Goal: Find specific page/section: Find specific page/section

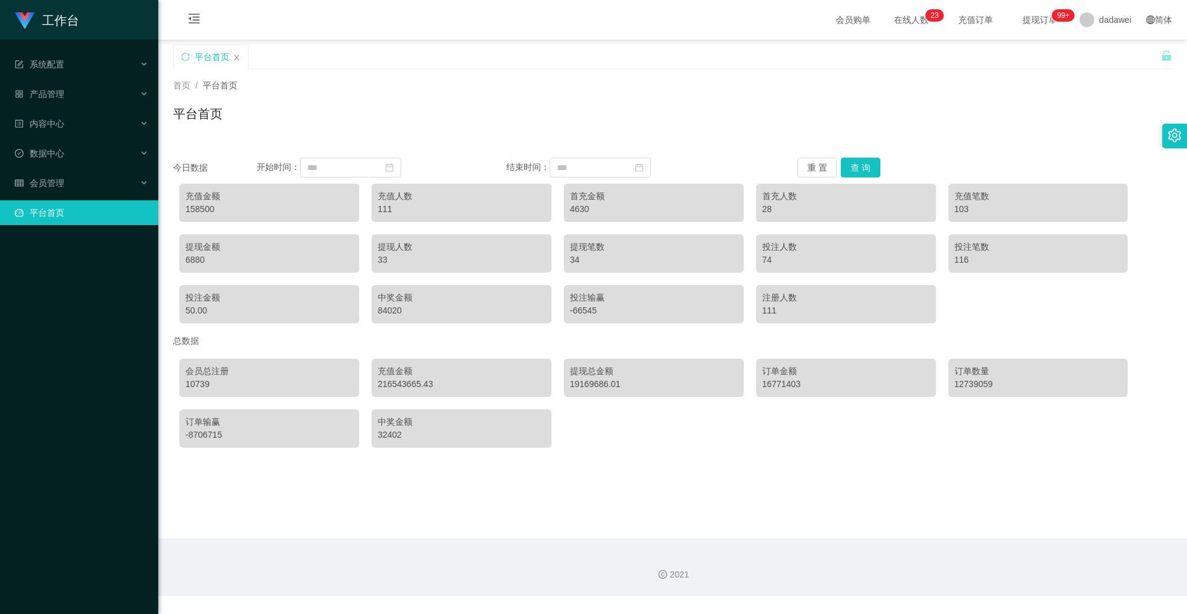
click at [865, 174] on button "查 询" at bounding box center [861, 168] width 40 height 20
click at [89, 174] on div "会员管理" at bounding box center [79, 183] width 158 height 25
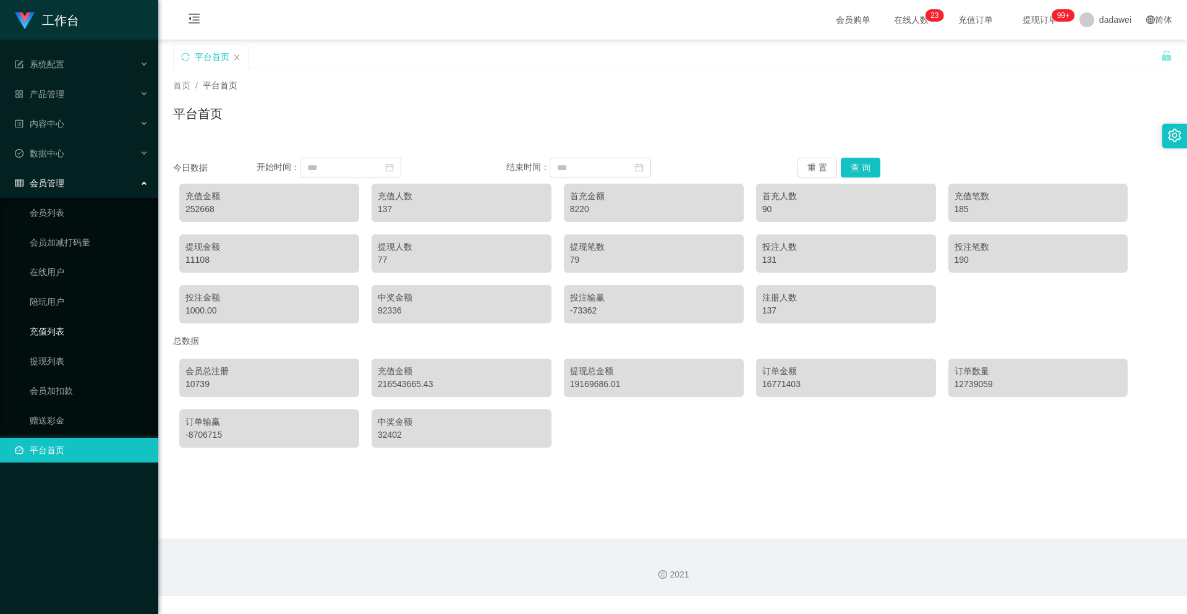
click at [61, 331] on link "充值列表" at bounding box center [89, 331] width 119 height 25
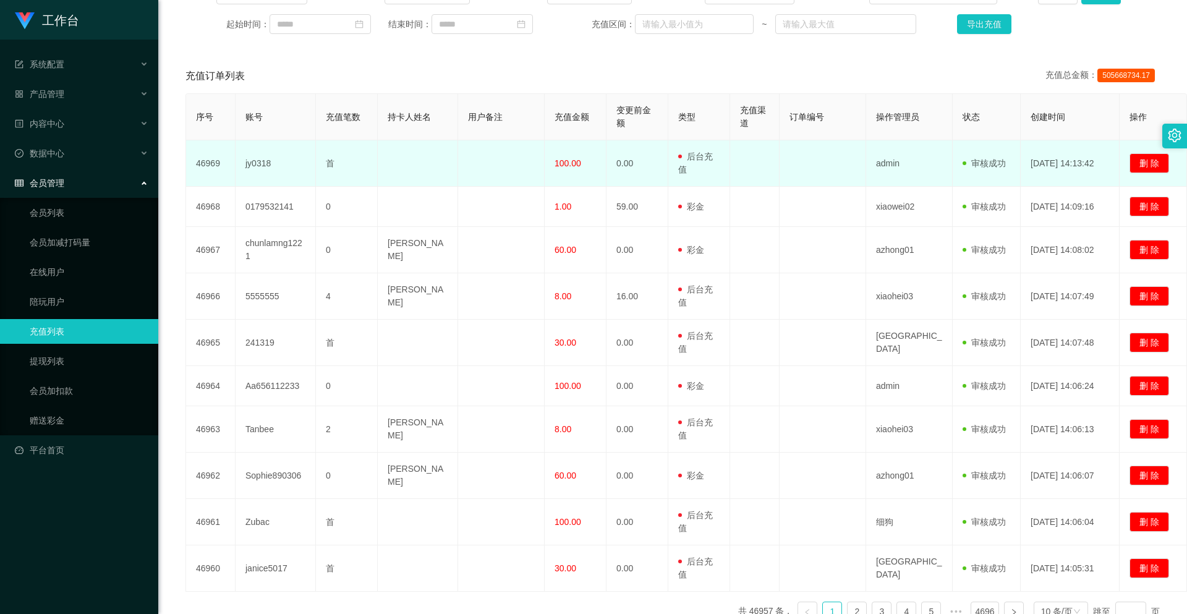
scroll to position [254, 0]
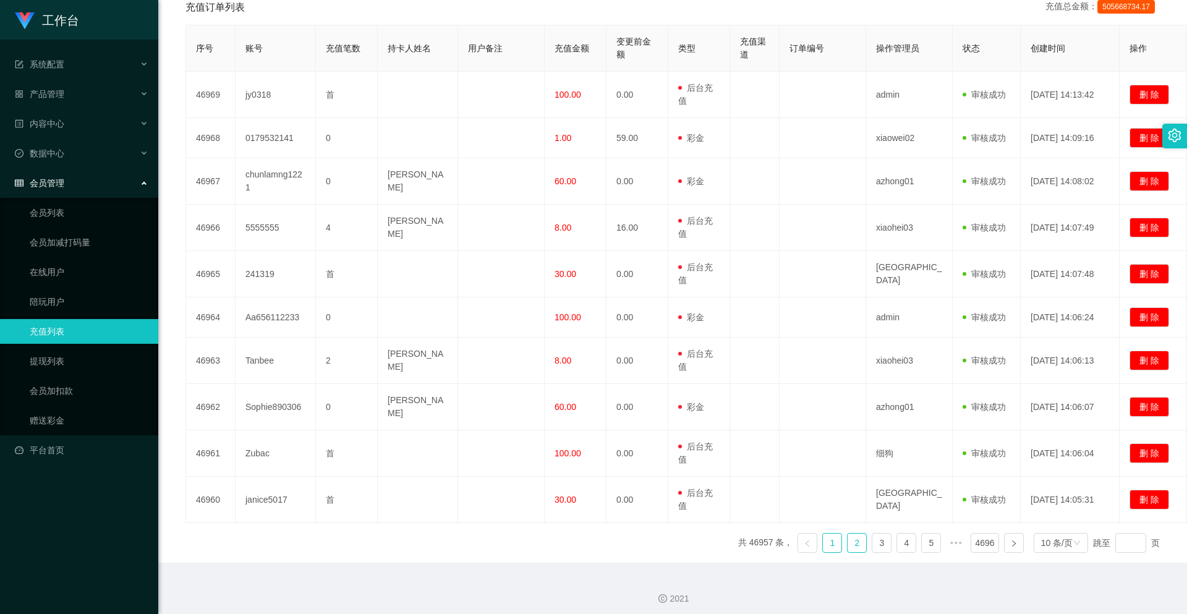
click at [858, 533] on link "2" at bounding box center [856, 542] width 19 height 19
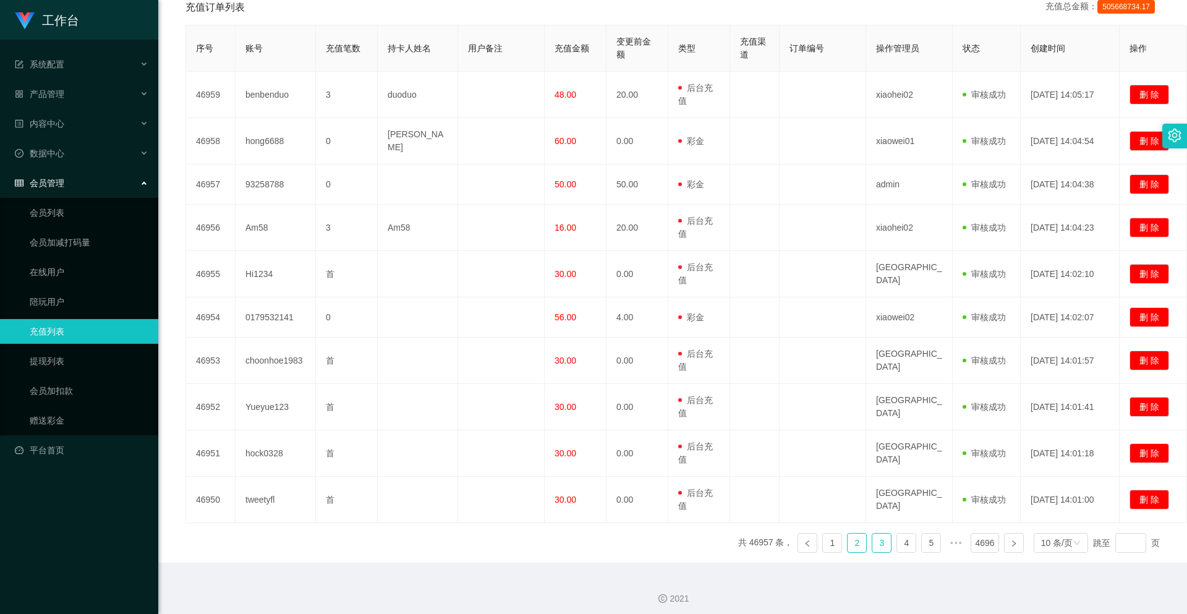
click at [883, 537] on link "3" at bounding box center [881, 542] width 19 height 19
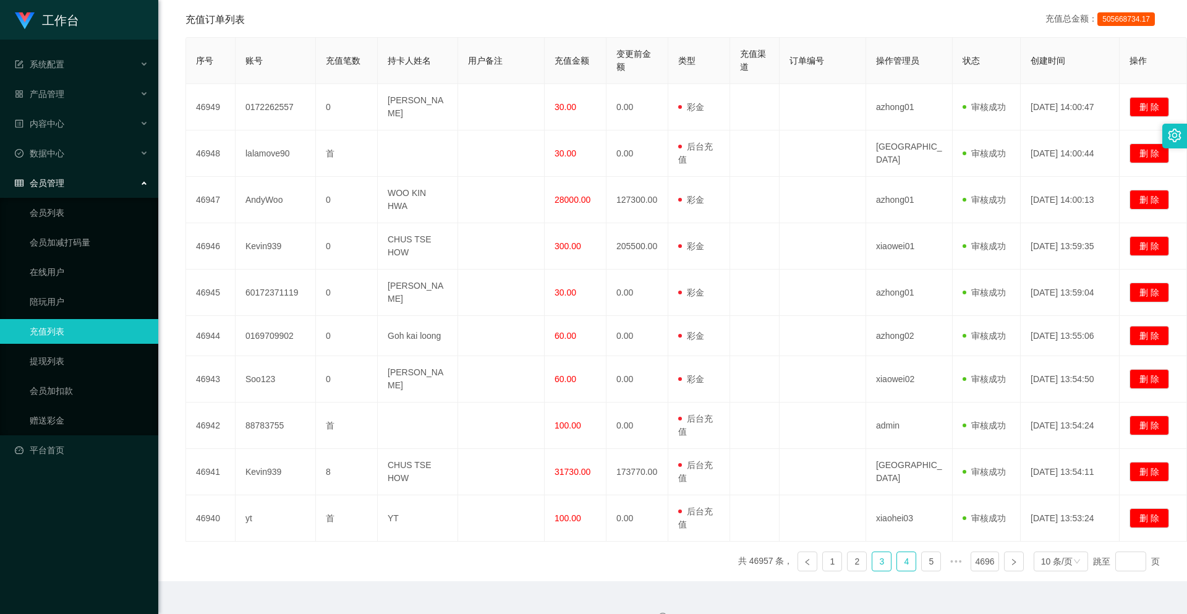
click at [906, 552] on link "4" at bounding box center [906, 561] width 19 height 19
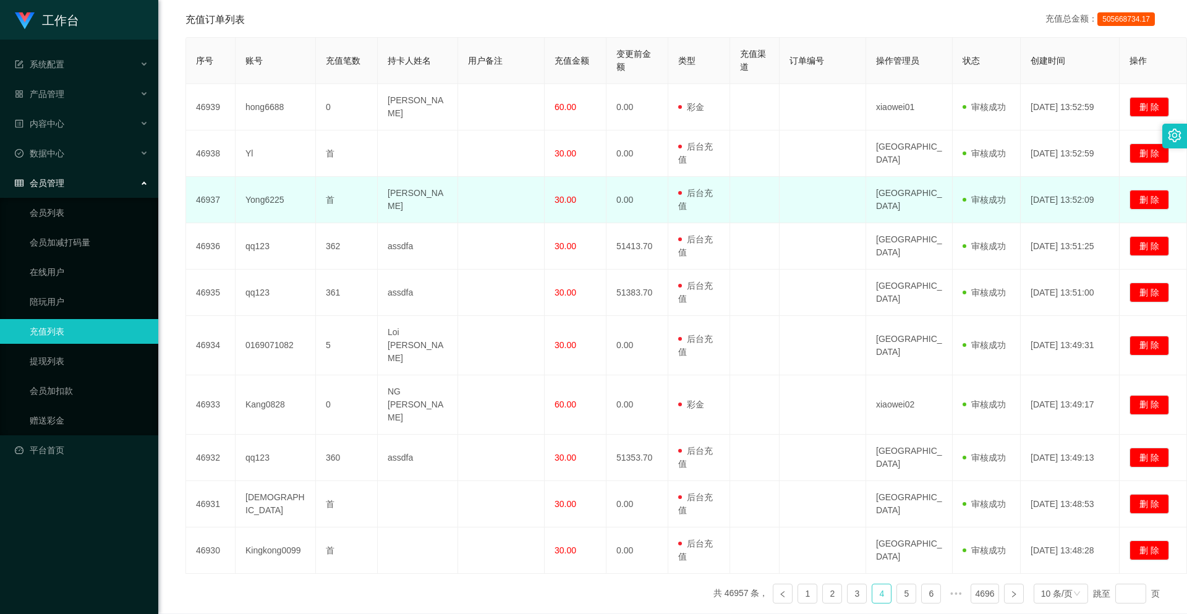
scroll to position [0, 0]
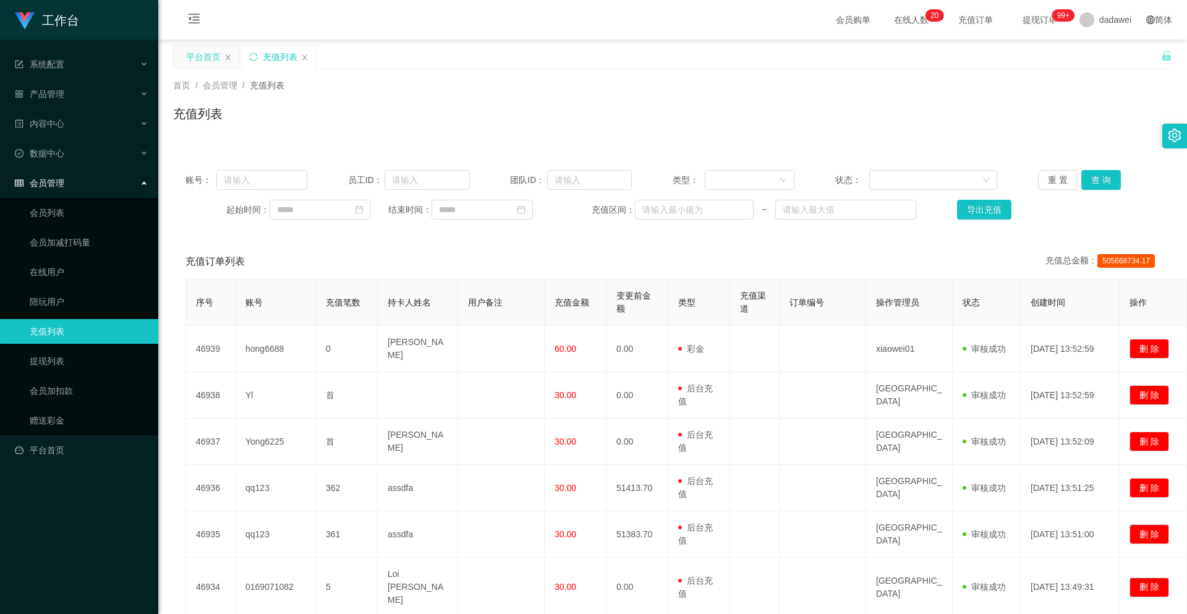
click at [212, 62] on div "平台首页" at bounding box center [203, 56] width 35 height 23
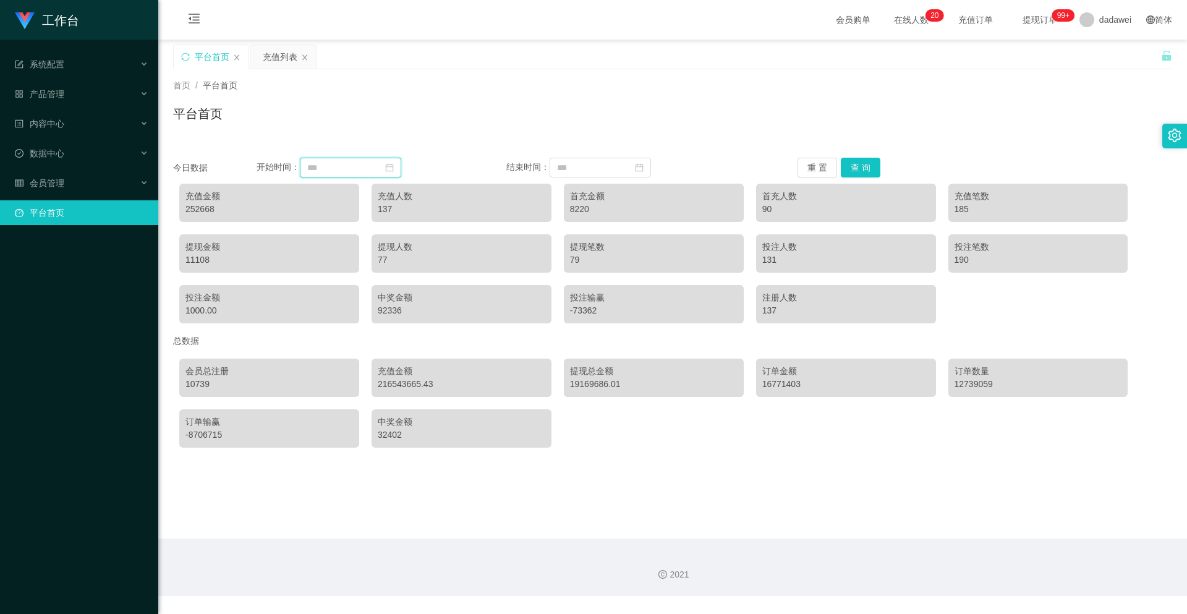
click at [367, 173] on input at bounding box center [350, 168] width 101 height 20
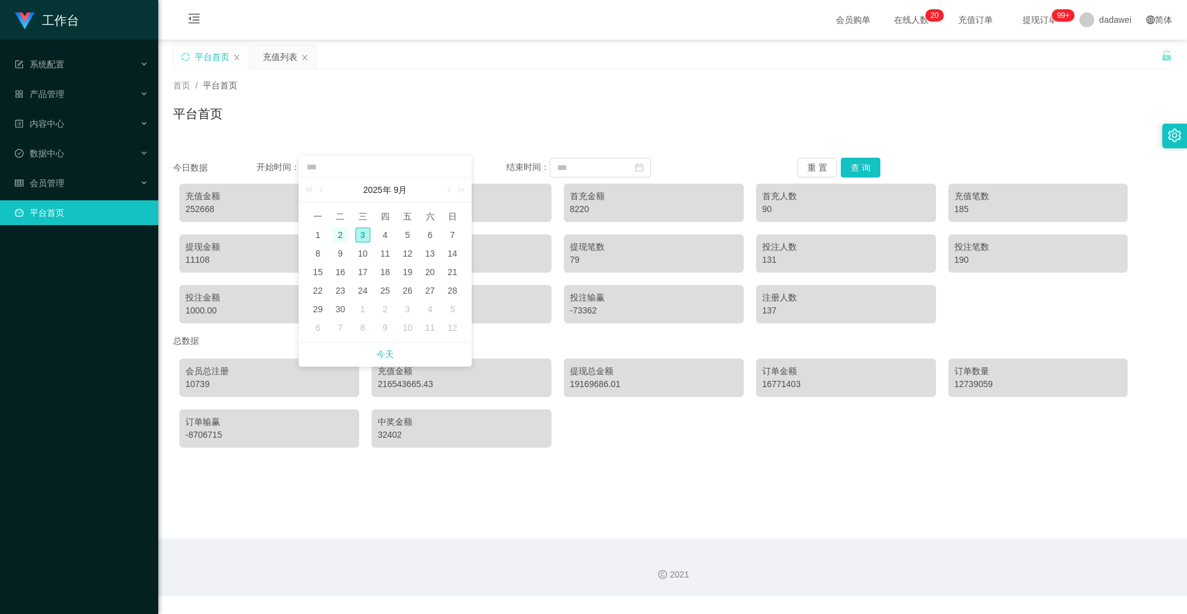
click at [346, 235] on div "2" at bounding box center [340, 234] width 15 height 15
type input "**********"
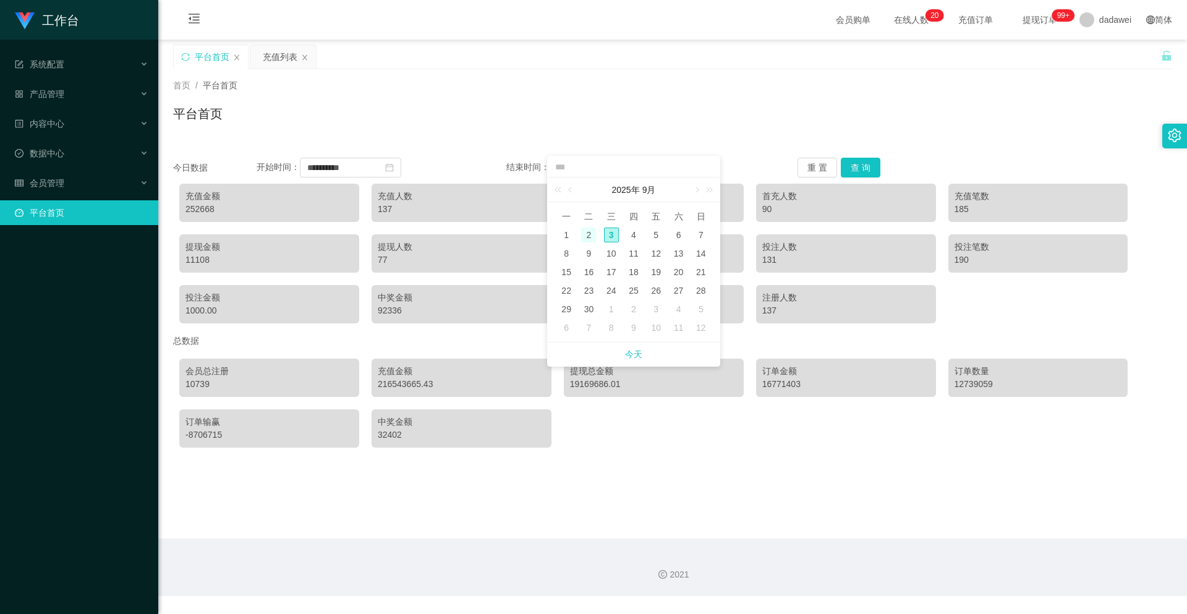
click at [590, 236] on div "2" at bounding box center [588, 234] width 15 height 15
type input "**********"
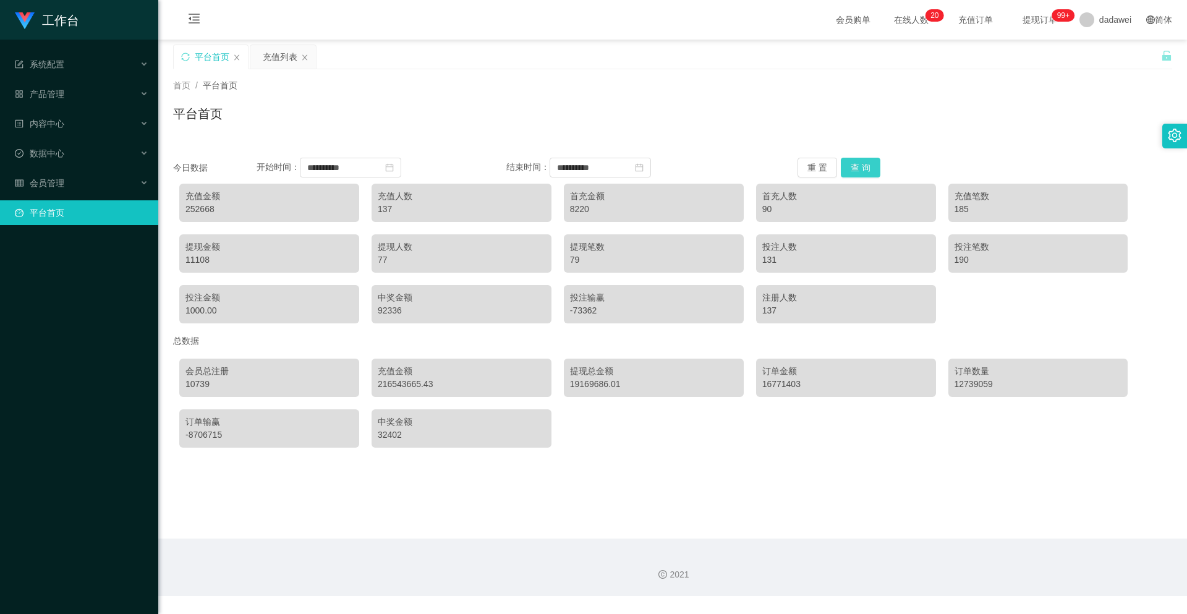
click at [854, 174] on button "查 询" at bounding box center [861, 168] width 40 height 20
click at [375, 169] on input "**********" at bounding box center [350, 168] width 101 height 20
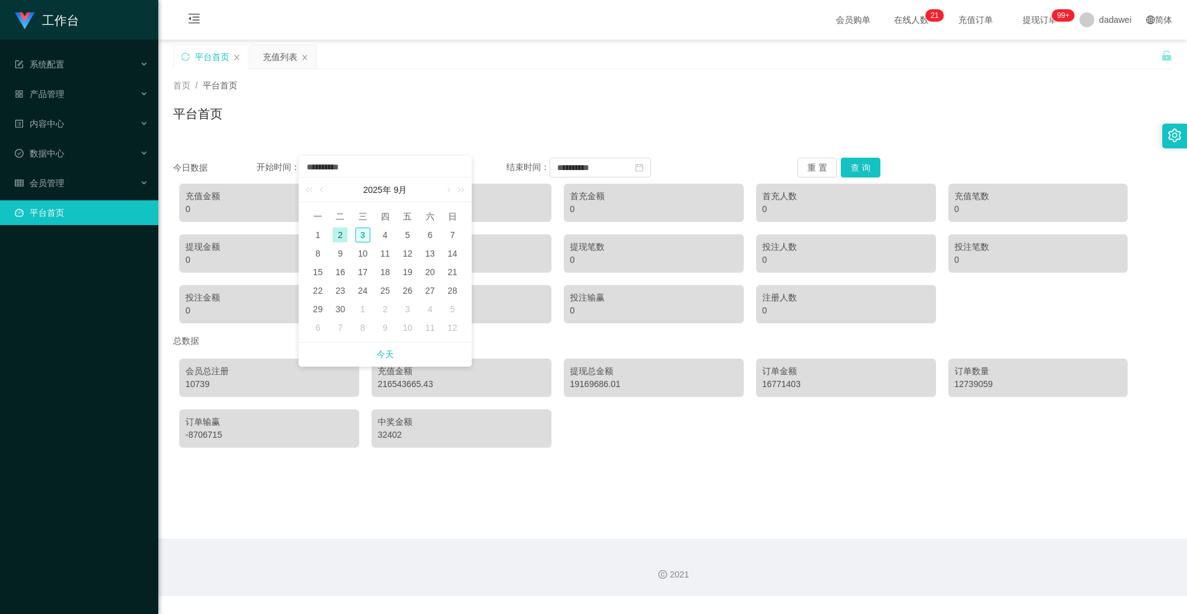
click at [360, 231] on div "3" at bounding box center [362, 234] width 15 height 15
type input "**********"
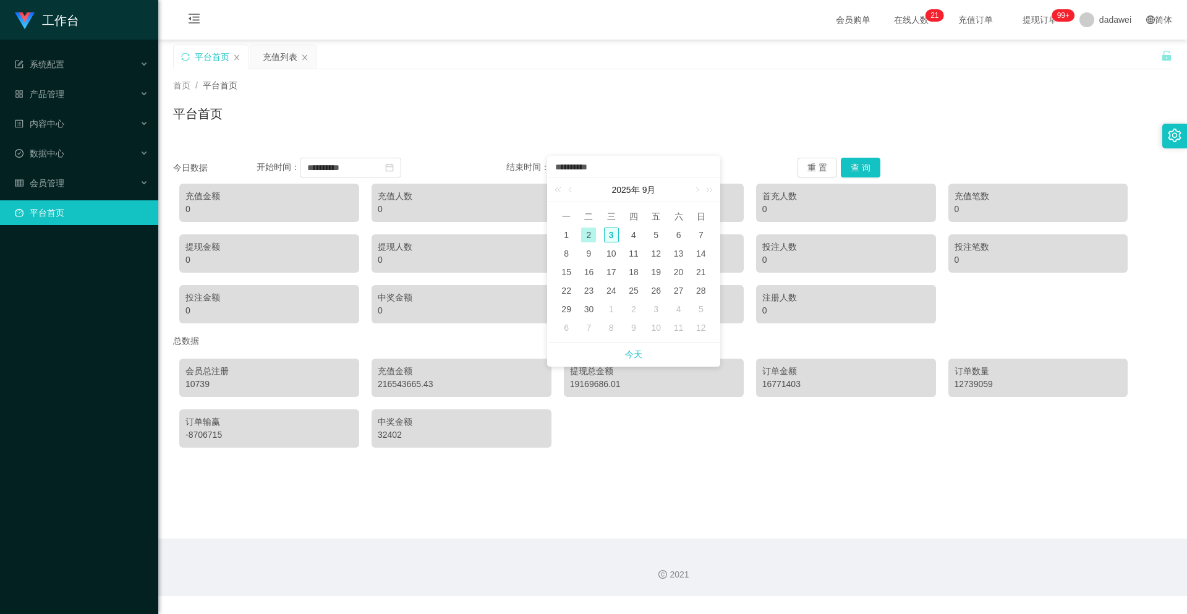
click at [616, 231] on div "3" at bounding box center [611, 234] width 15 height 15
type input "**********"
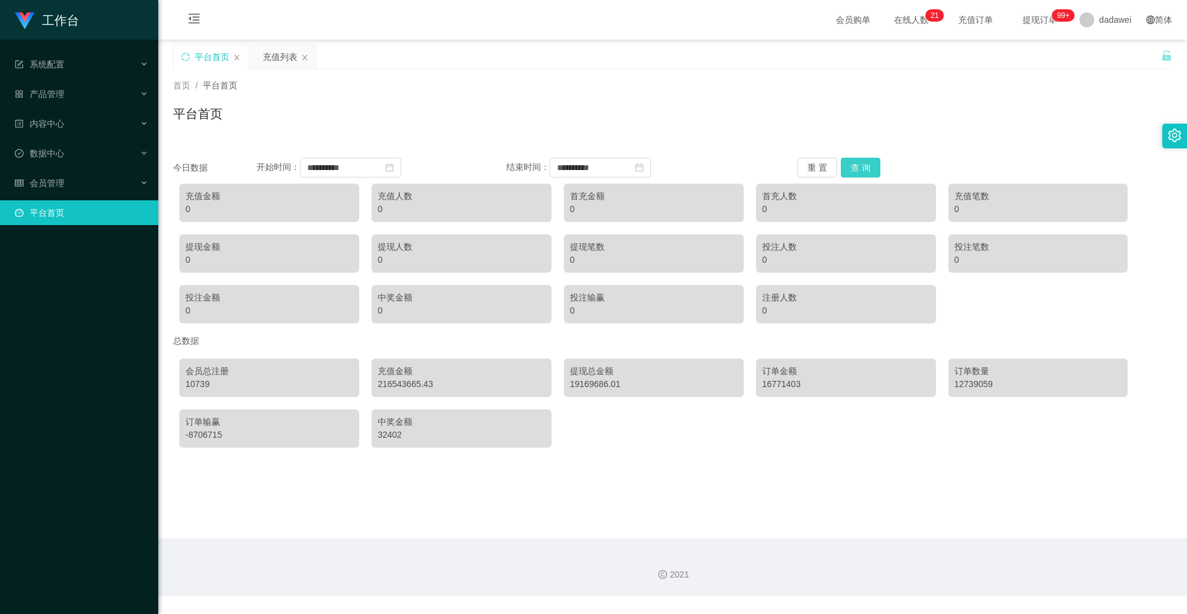
click at [846, 168] on button "查 询" at bounding box center [861, 168] width 40 height 20
click at [846, 166] on button "查 询" at bounding box center [861, 168] width 40 height 20
click at [861, 167] on button "查 询" at bounding box center [861, 168] width 40 height 20
click at [852, 160] on button "查 询" at bounding box center [861, 168] width 40 height 20
click at [79, 176] on div "会员管理" at bounding box center [79, 183] width 158 height 25
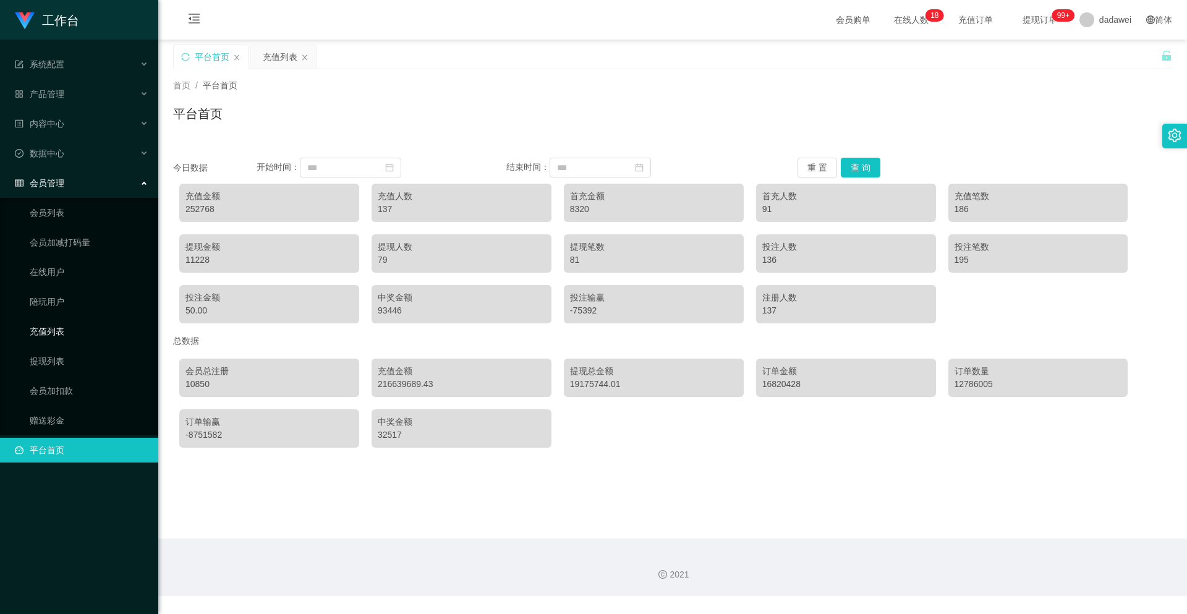
click at [57, 336] on link "充值列表" at bounding box center [89, 331] width 119 height 25
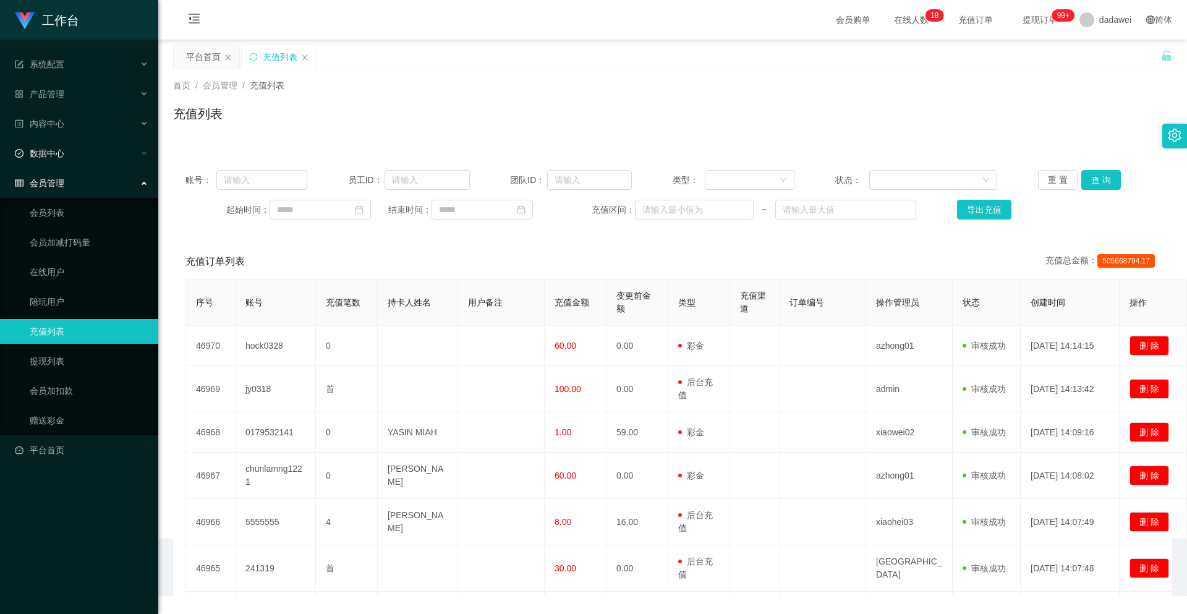
click at [72, 151] on div "数据中心" at bounding box center [79, 153] width 158 height 25
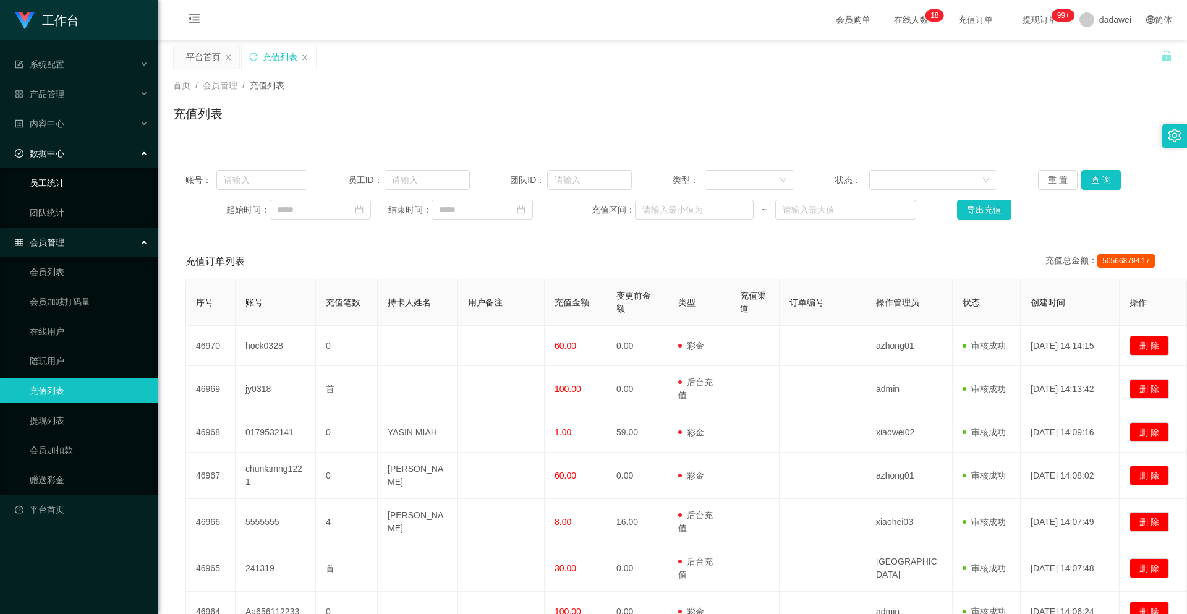
click at [57, 195] on link "员工统计" at bounding box center [89, 183] width 119 height 25
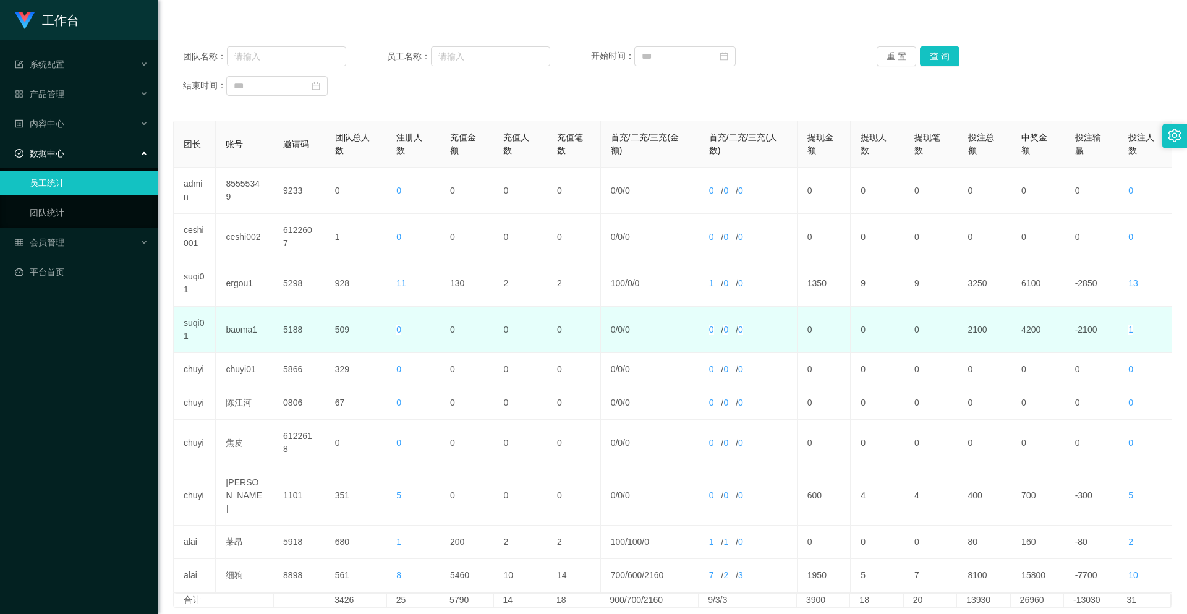
scroll to position [189, 0]
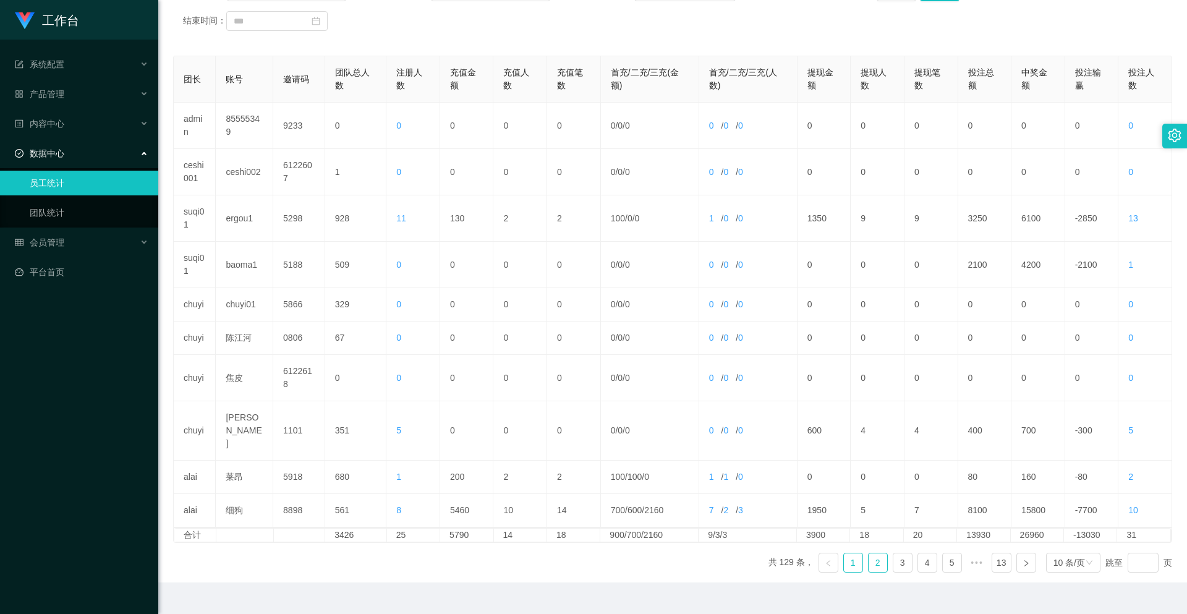
click at [871, 553] on link "2" at bounding box center [877, 562] width 19 height 19
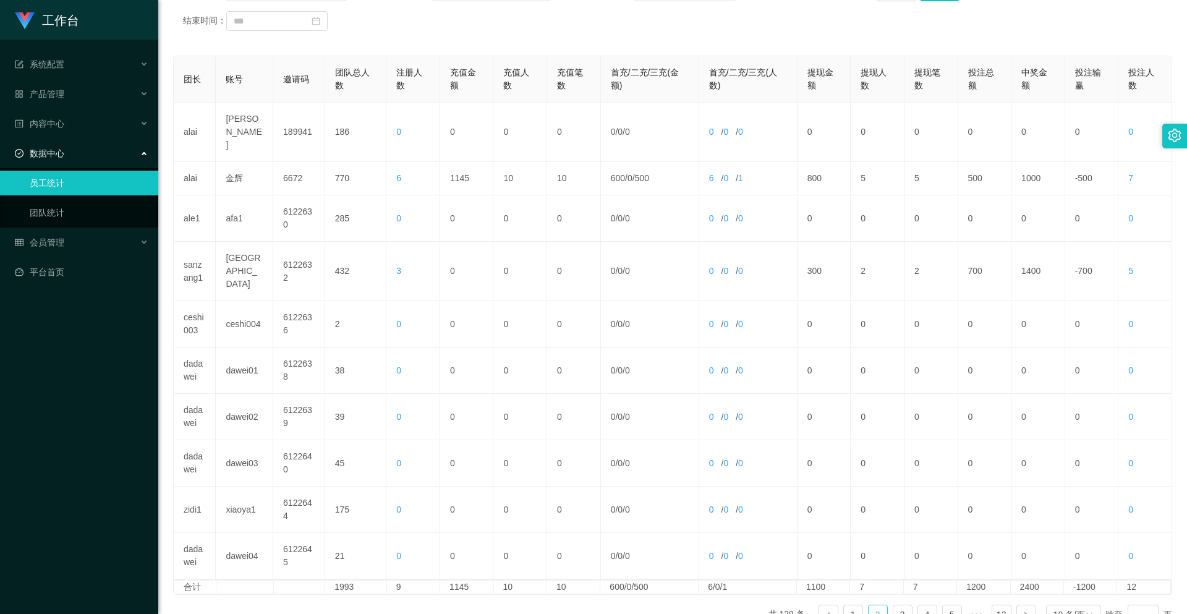
scroll to position [3, 0]
